Goal: Task Accomplishment & Management: Complete application form

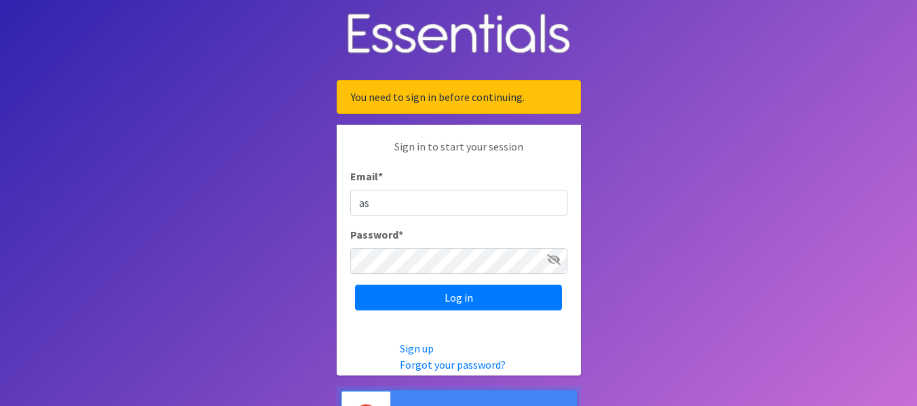
type input "Ashley.Gardner@lfcs.org"
click at [355, 285] on input "Log in" at bounding box center [458, 298] width 207 height 26
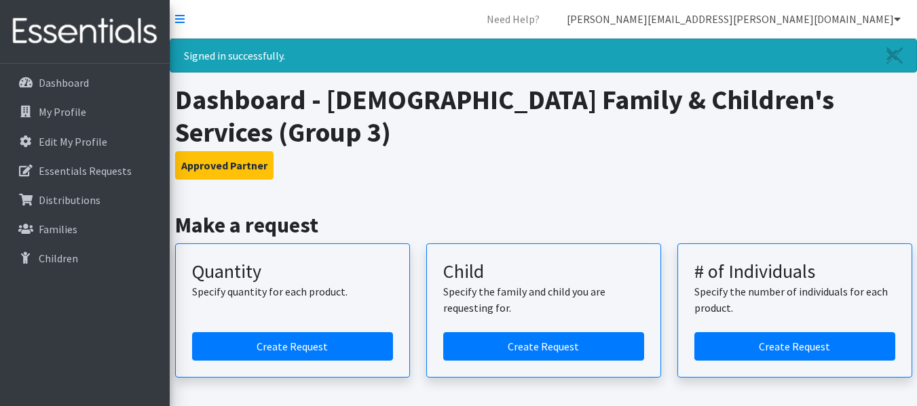
click at [870, 14] on link "[PERSON_NAME][EMAIL_ADDRESS][PERSON_NAME][DOMAIN_NAME]" at bounding box center [733, 18] width 355 height 27
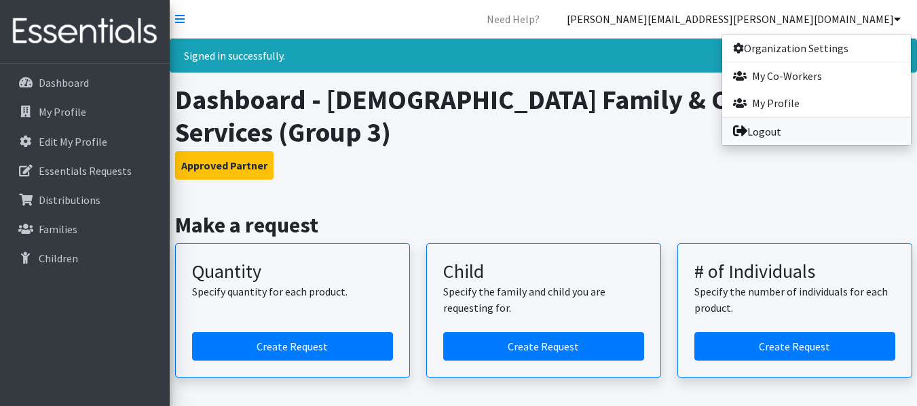
click at [789, 136] on link "Logout" at bounding box center [816, 131] width 189 height 27
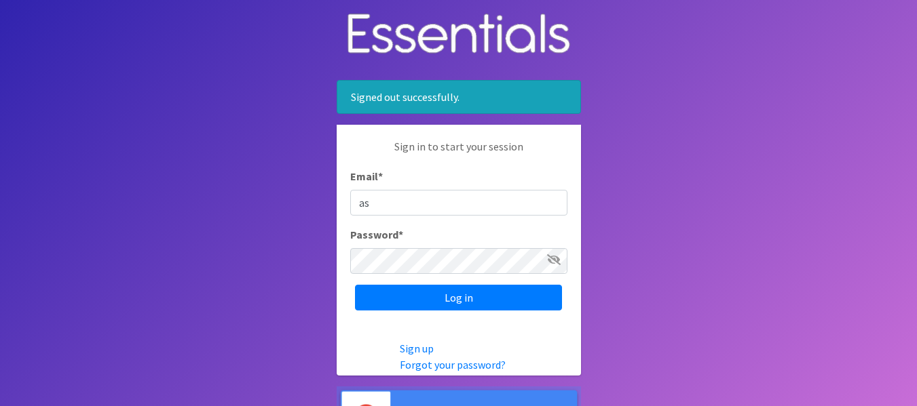
type input "Ashley.Gardner@lfcs.org"
click at [355, 285] on input "Log in" at bounding box center [458, 298] width 207 height 26
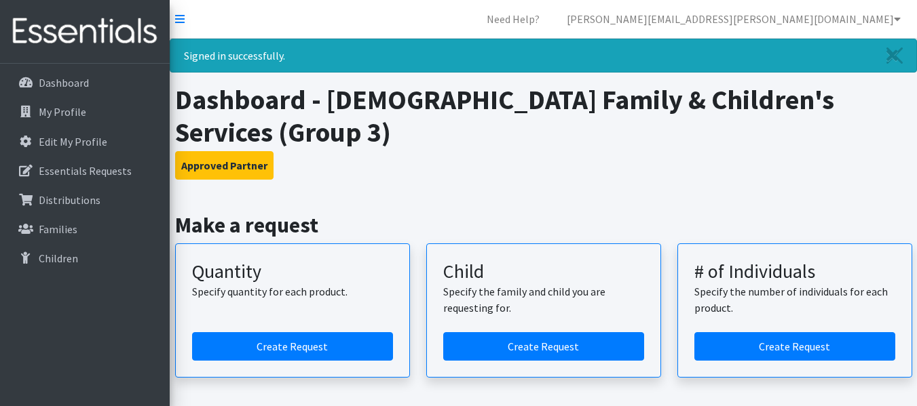
drag, startPoint x: 482, startPoint y: 3, endPoint x: 534, endPoint y: 22, distance: 55.8
click at [534, 22] on nav "Need Help? [PERSON_NAME][EMAIL_ADDRESS][PERSON_NAME][DOMAIN_NAME] Organization …" at bounding box center [543, 19] width 747 height 39
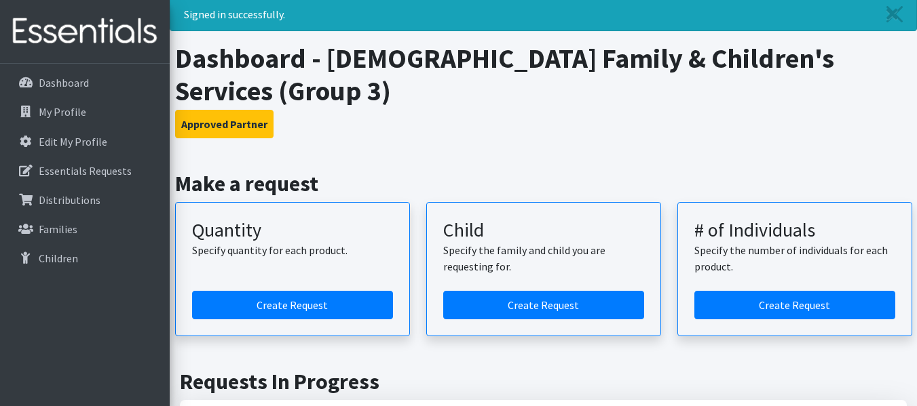
scroll to position [43, 0]
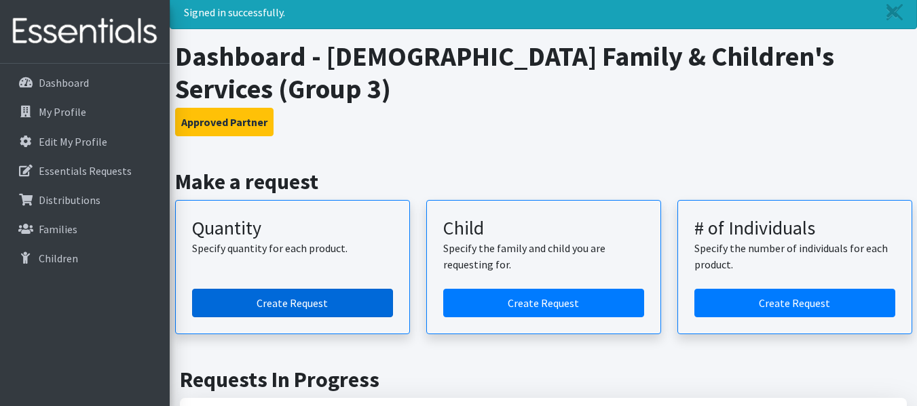
click at [269, 289] on link "Create Request" at bounding box center [292, 303] width 201 height 28
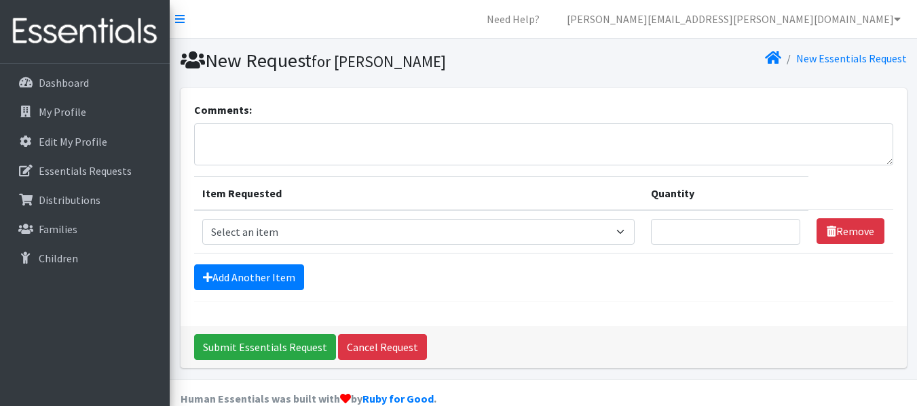
scroll to position [24, 0]
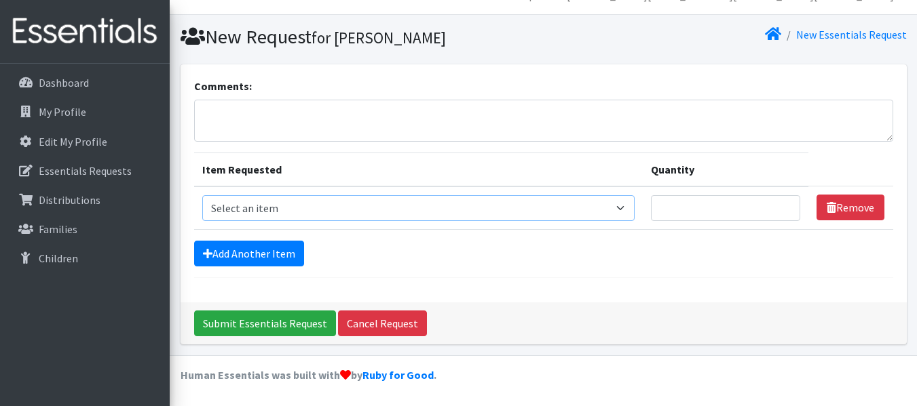
click at [330, 211] on select "Select an item Size 0/Newborn Size 1 Size 2 Size 3 Size 4 Size 5 Size 6 Size 7 …" at bounding box center [418, 208] width 432 height 26
select select "1095"
click at [202, 195] on select "Select an item Size 0/Newborn Size 1 Size 2 Size 3 Size 4 Size 5 Size 6 Size 7 …" at bounding box center [418, 208] width 432 height 26
click at [820, 199] on link "Remove" at bounding box center [850, 208] width 68 height 26
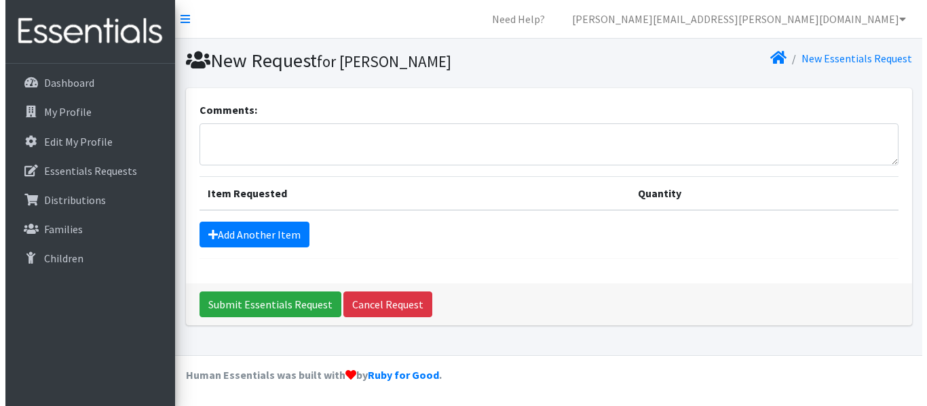
scroll to position [0, 0]
